Goal: Task Accomplishment & Management: Manage account settings

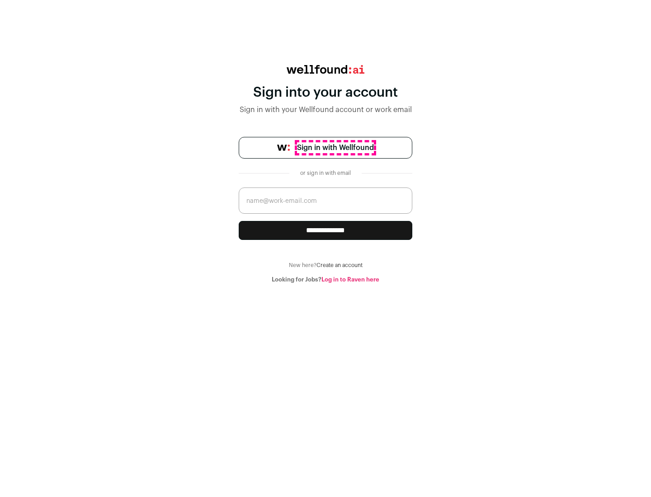
click at [335, 148] on span "Sign in with Wellfound" at bounding box center [335, 147] width 77 height 11
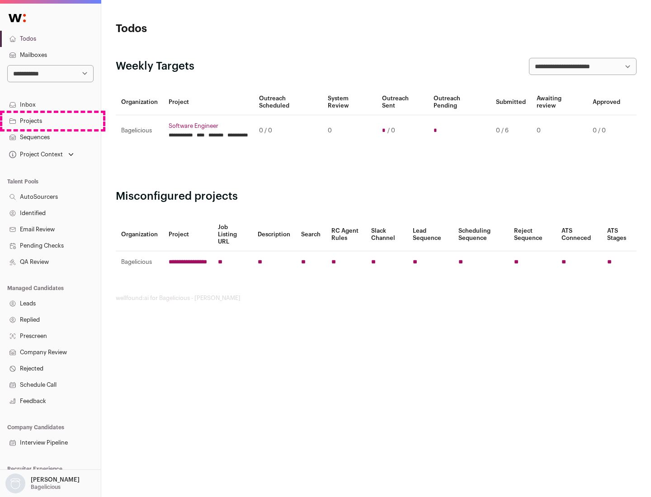
click at [50, 121] on link "Projects" at bounding box center [50, 121] width 101 height 16
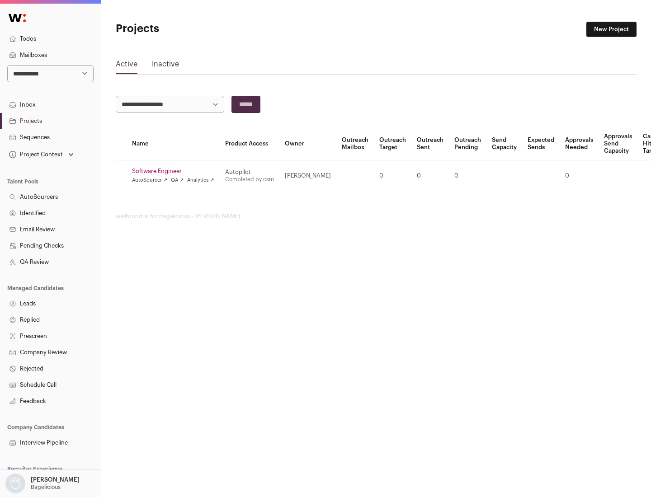
click at [176, 171] on link "Software Engineer" at bounding box center [173, 171] width 82 height 7
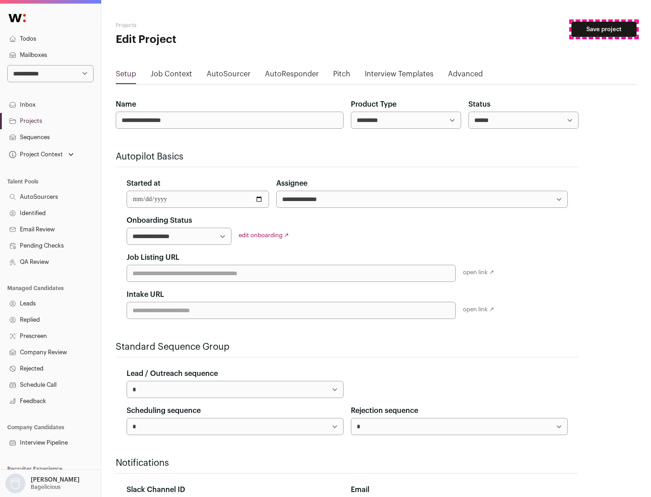
click at [604, 29] on button "Save project" at bounding box center [603, 29] width 65 height 15
